Goal: Task Accomplishment & Management: Complete application form

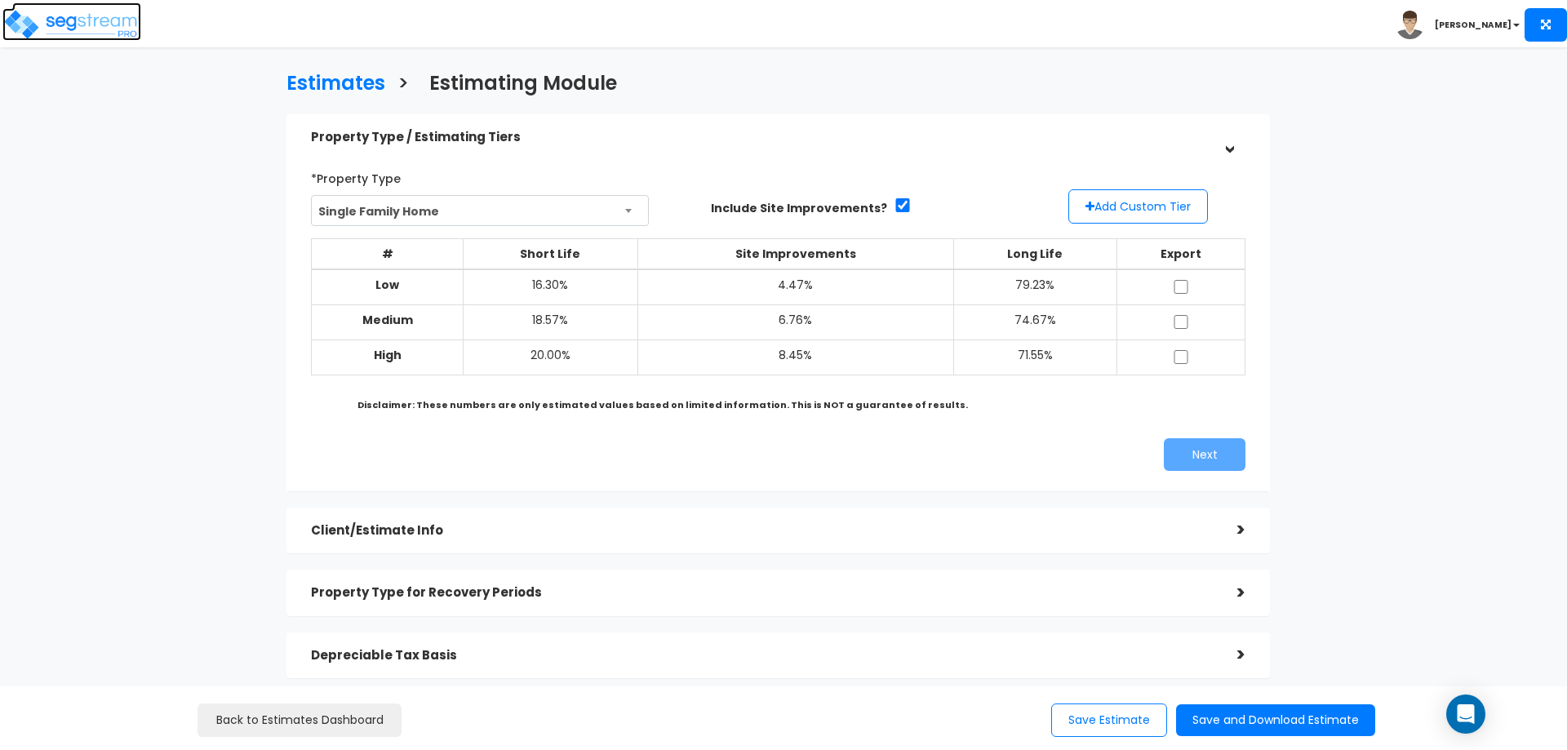
click at [44, 15] on img at bounding box center [71, 24] width 139 height 33
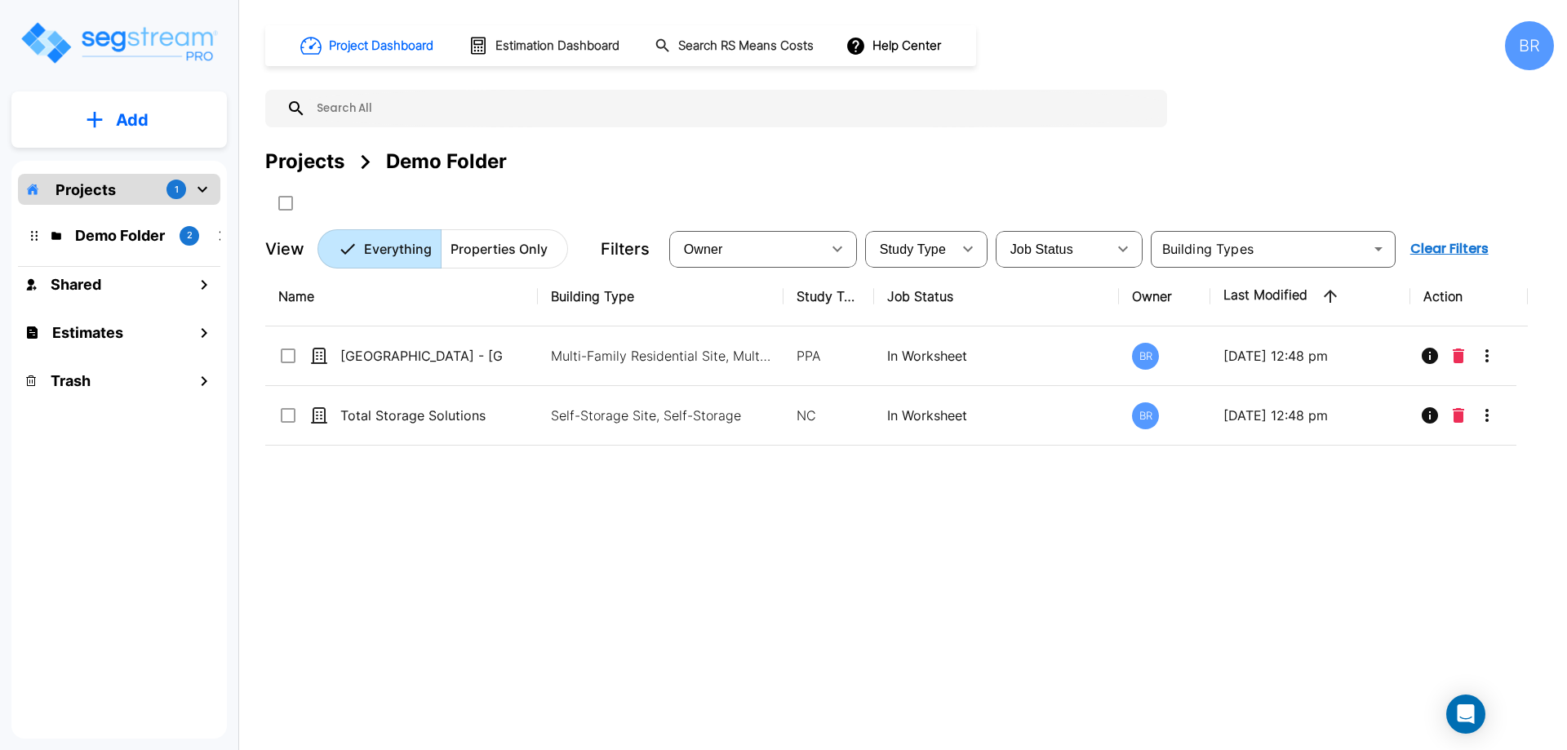
click at [143, 185] on div "Projects 1" at bounding box center [119, 189] width 202 height 31
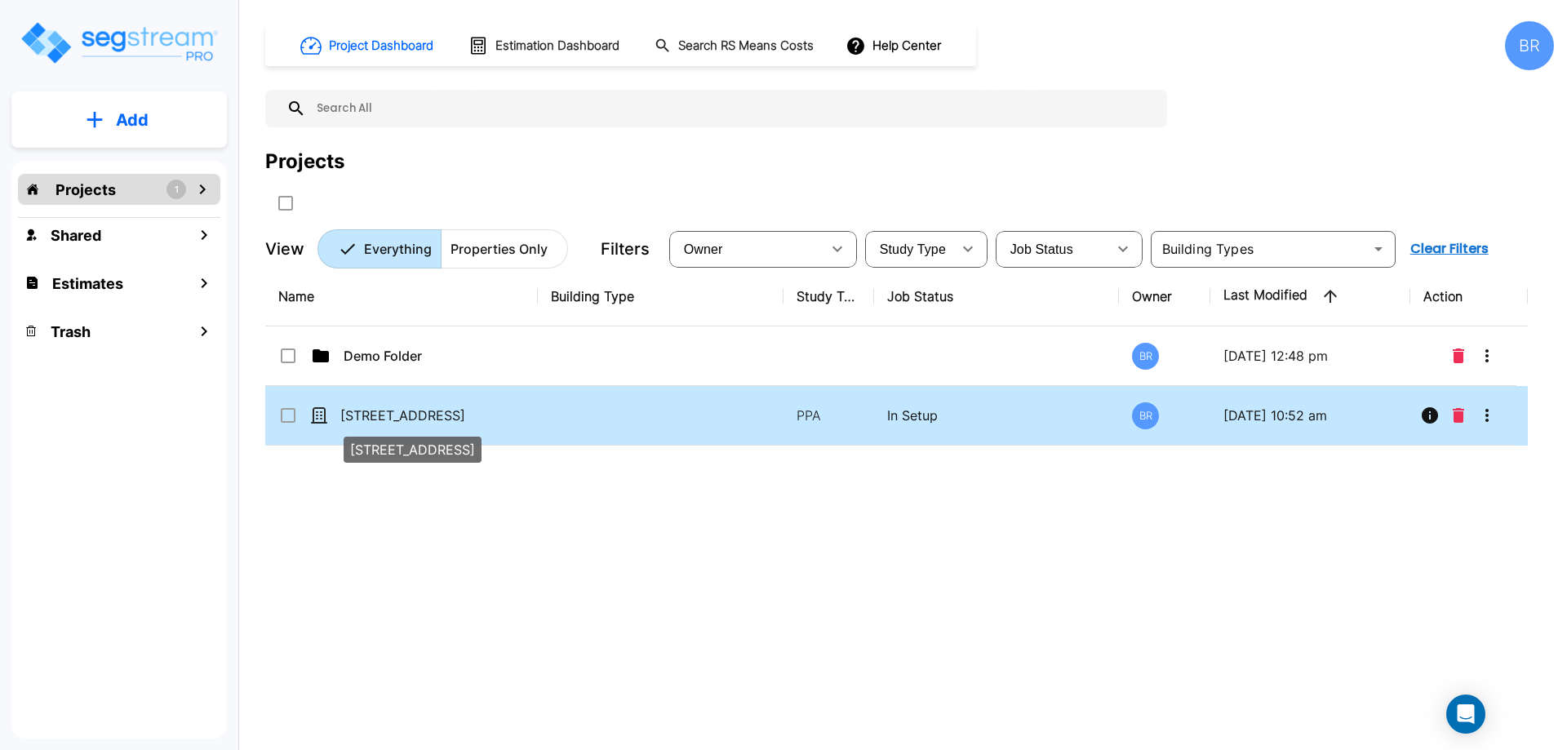
click at [370, 410] on p "13013 W Persimmon Ln" at bounding box center [421, 416] width 163 height 20
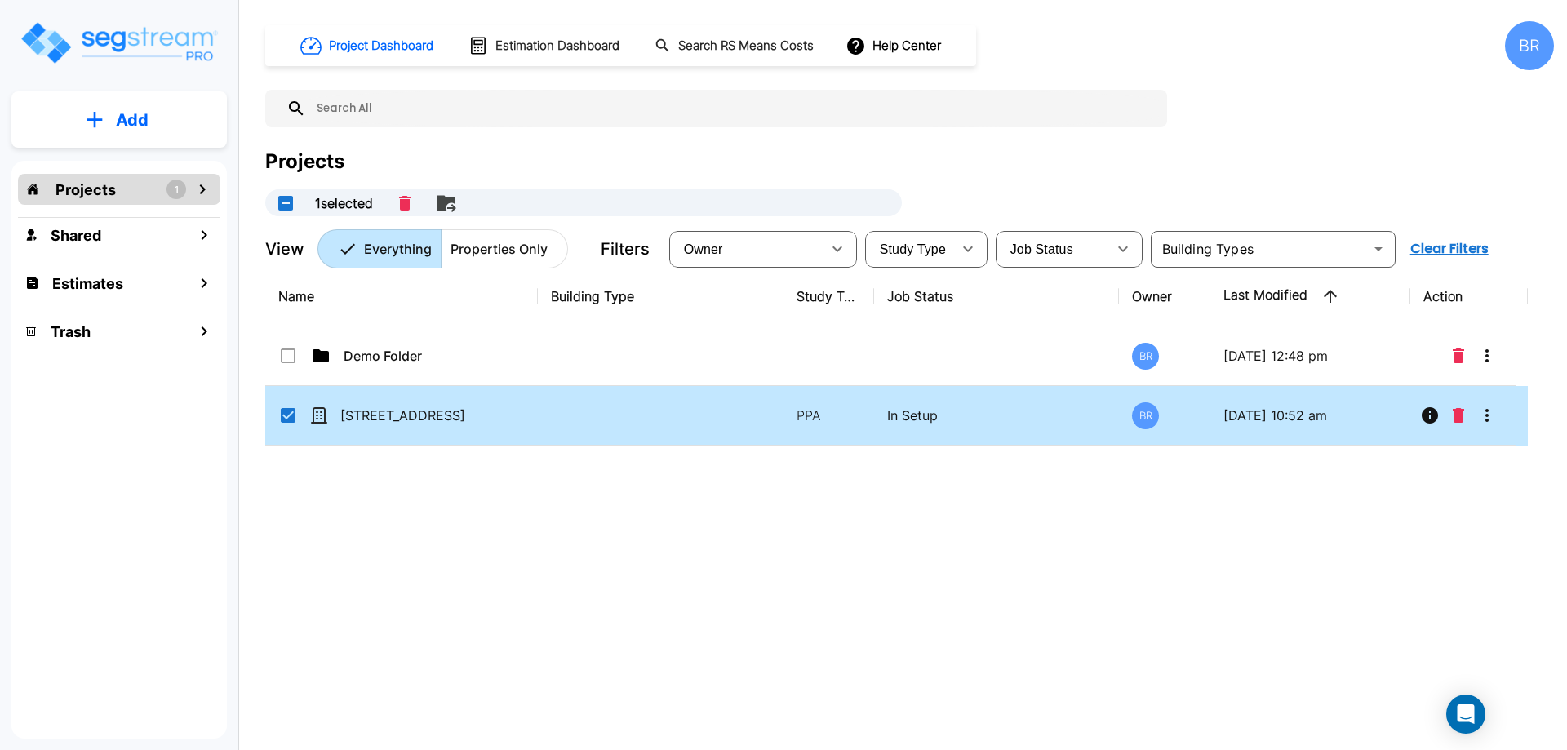
click at [993, 415] on p "In Setup" at bounding box center [996, 416] width 219 height 20
checkbox input "false"
click at [993, 415] on p "In Setup" at bounding box center [996, 416] width 219 height 20
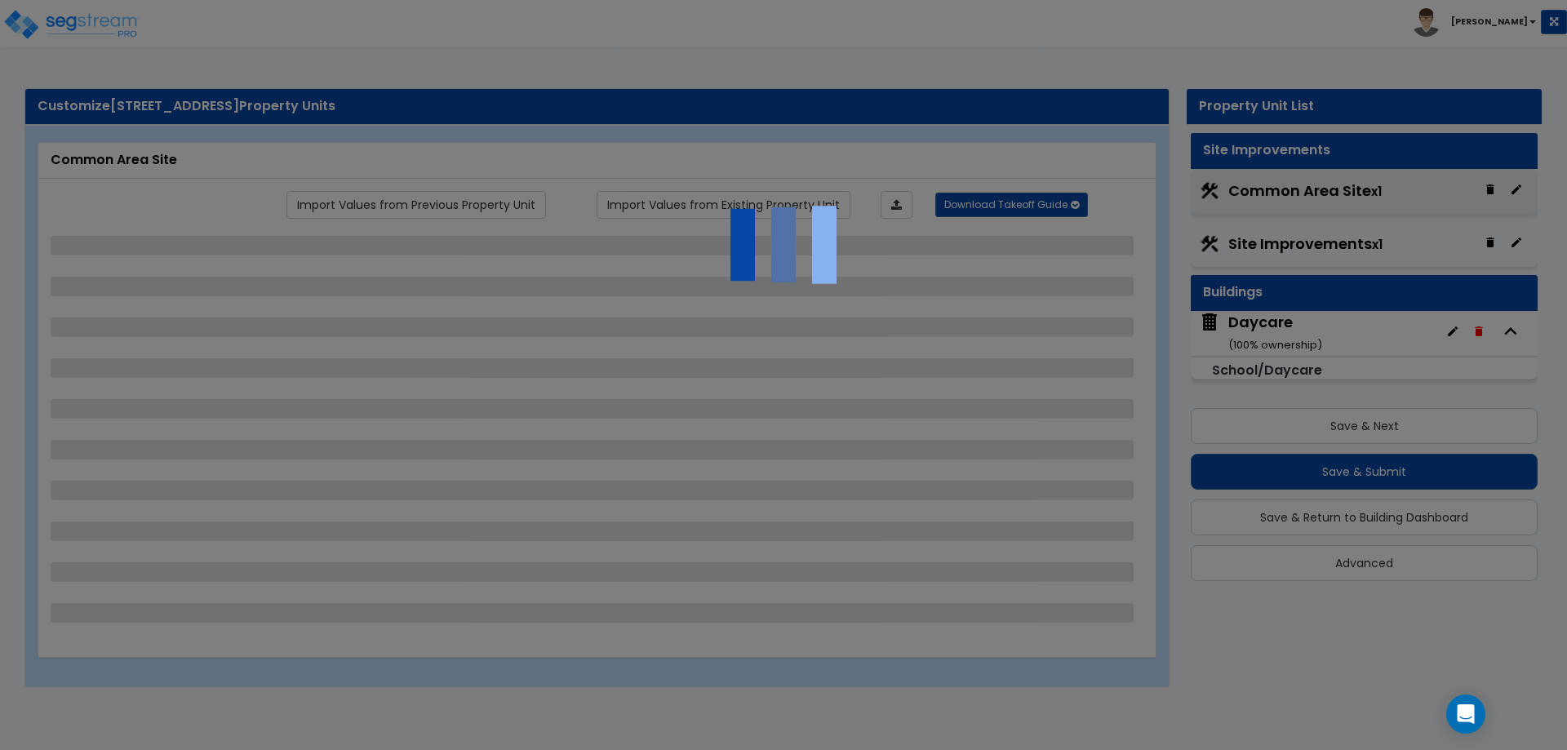
select select "2"
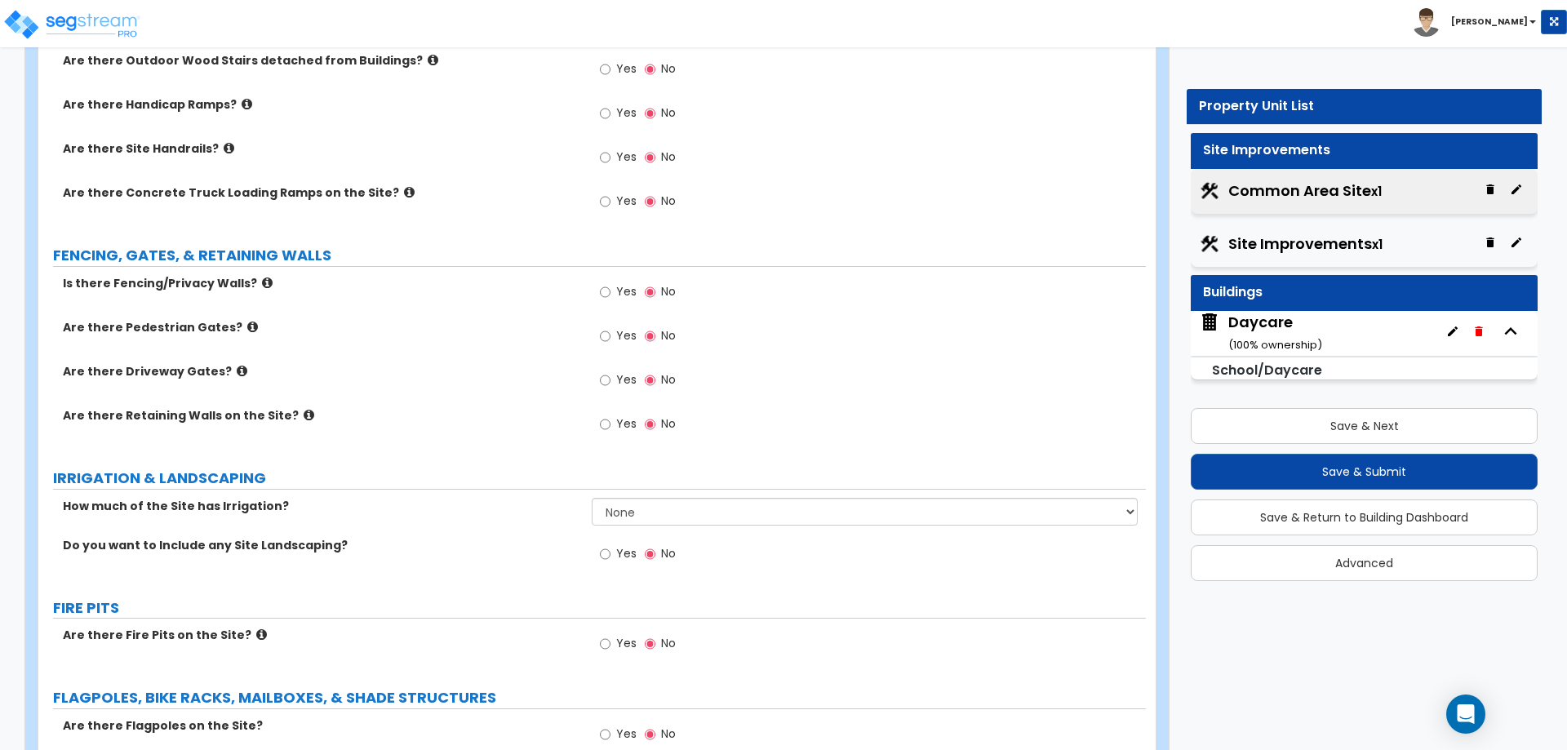
scroll to position [1276, 0]
